Goal: Task Accomplishment & Management: Use online tool/utility

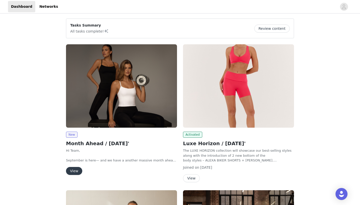
click at [137, 80] on img at bounding box center [121, 85] width 111 height 83
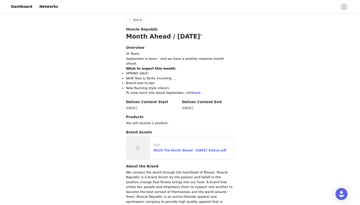
scroll to position [82, 0]
click at [194, 91] on link "here" at bounding box center [197, 93] width 7 height 4
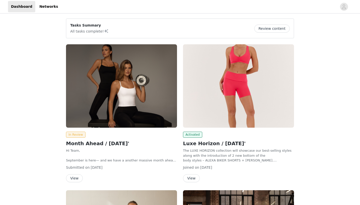
click at [139, 103] on img at bounding box center [121, 85] width 111 height 83
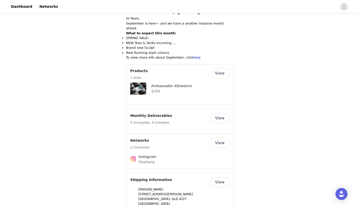
scroll to position [113, 0]
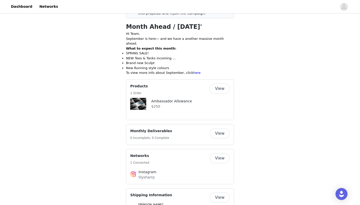
click at [228, 79] on div "Products 1 Order View Ambassador Allowance $250" at bounding box center [180, 99] width 108 height 41
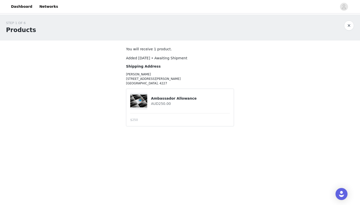
click at [162, 109] on article "Ambassador Allowance AUD250.00 $250" at bounding box center [180, 108] width 108 height 38
click at [351, 24] on button "button" at bounding box center [349, 26] width 10 height 10
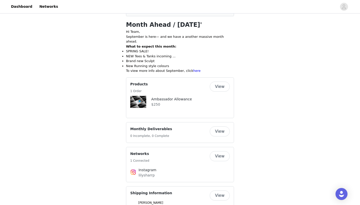
scroll to position [115, 0]
click at [224, 128] on button "View" at bounding box center [220, 131] width 20 height 10
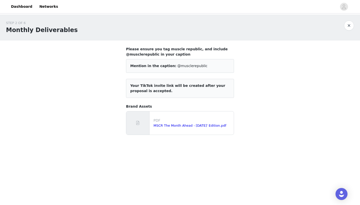
click at [346, 24] on button "button" at bounding box center [349, 26] width 10 height 10
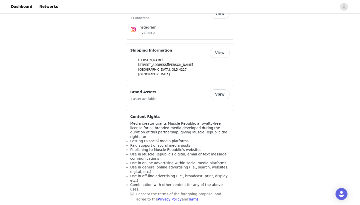
scroll to position [257, 0]
